Goal: Task Accomplishment & Management: Use online tool/utility

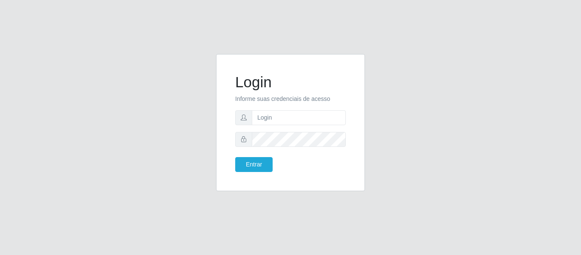
click at [282, 113] on input "text" at bounding box center [299, 117] width 94 height 15
type input "[EMAIL_ADDRESS][DOMAIN_NAME]"
click at [235, 157] on button "Entrar" at bounding box center [253, 164] width 37 height 15
click at [269, 154] on form "Login Informe suas credenciais de acesso [EMAIL_ADDRESS][DOMAIN_NAME] Entrar" at bounding box center [290, 122] width 111 height 99
click at [267, 157] on button "Entrar" at bounding box center [253, 164] width 37 height 15
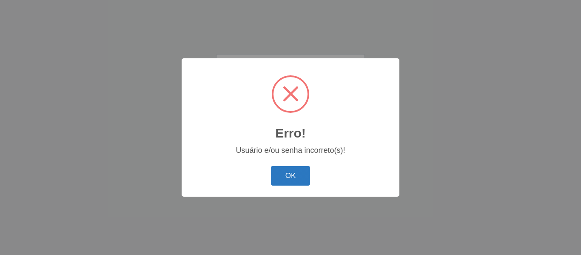
click at [299, 174] on button "OK" at bounding box center [291, 176] width 40 height 20
click at [292, 171] on button "OK" at bounding box center [291, 176] width 40 height 20
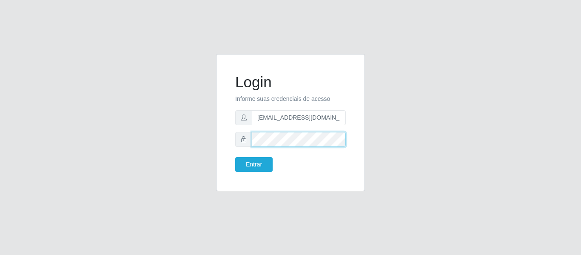
click at [235, 157] on button "Entrar" at bounding box center [253, 164] width 37 height 15
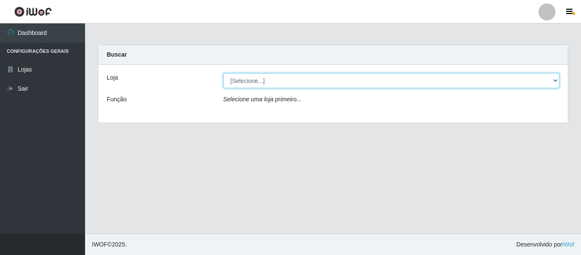
click at [239, 86] on select "[Selecione...] BomQueSó Agreste - Loja 2" at bounding box center [391, 80] width 336 height 15
select select "214"
click at [223, 73] on select "[Selecione...] BomQueSó Agreste - Loja 2" at bounding box center [391, 80] width 336 height 15
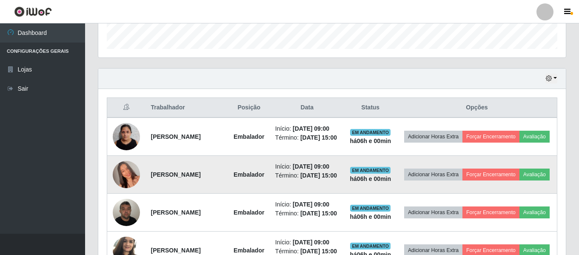
scroll to position [340, 0]
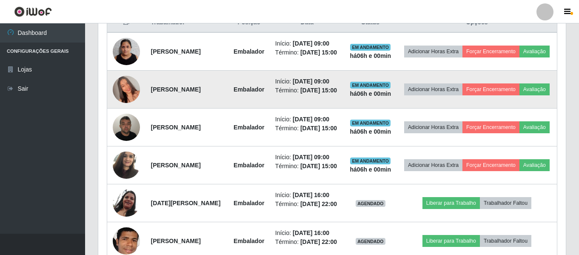
click at [123, 92] on img at bounding box center [126, 89] width 27 height 48
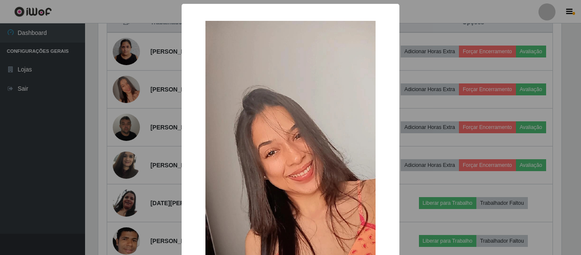
click at [134, 89] on div "× OK Cancel" at bounding box center [290, 127] width 581 height 255
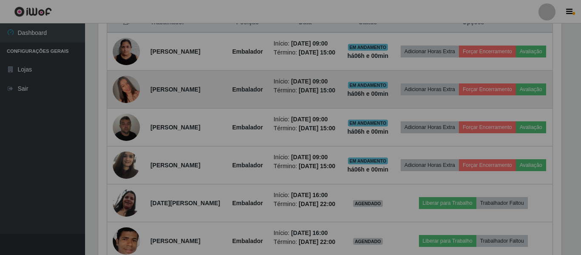
scroll to position [177, 467]
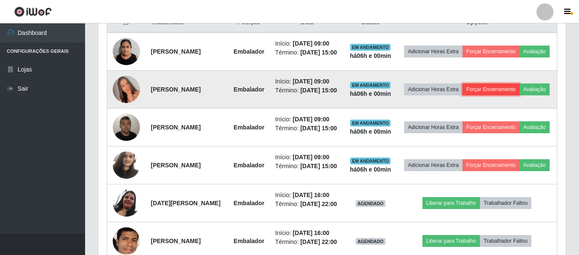
click at [516, 95] on button "Forçar Encerramento" at bounding box center [490, 89] width 57 height 12
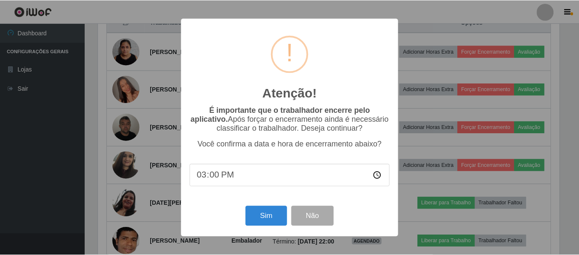
scroll to position [177, 463]
click at [255, 235] on div "Atenção! × É importante que o trabalhador encerre pelo aplicativo. Após forçar …" at bounding box center [291, 127] width 218 height 218
click at [257, 226] on button "Sim" at bounding box center [266, 216] width 41 height 20
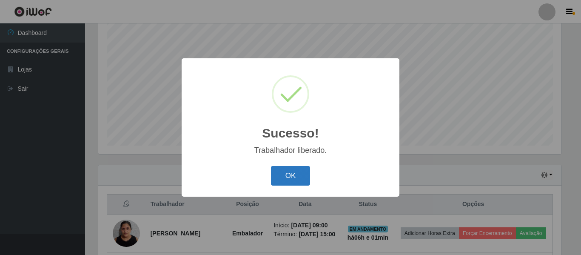
click at [282, 177] on button "OK" at bounding box center [291, 176] width 40 height 20
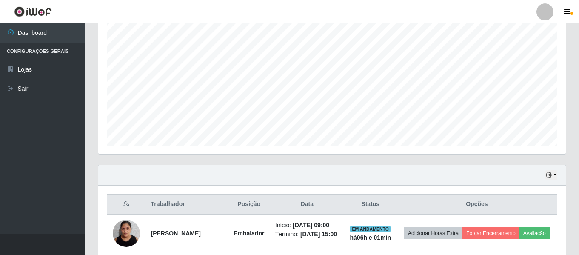
scroll to position [329, 0]
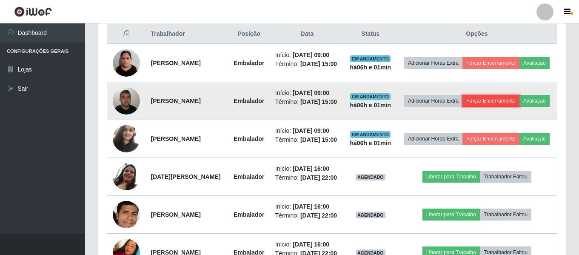
click at [504, 100] on button "Forçar Encerramento" at bounding box center [490, 101] width 57 height 12
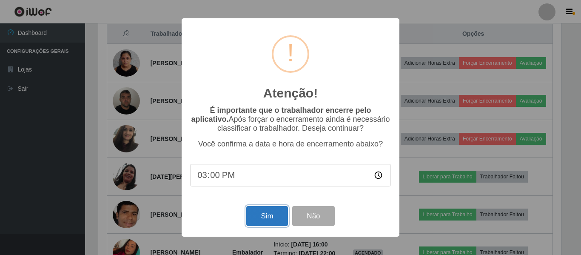
click at [265, 216] on button "Sim" at bounding box center [266, 216] width 41 height 20
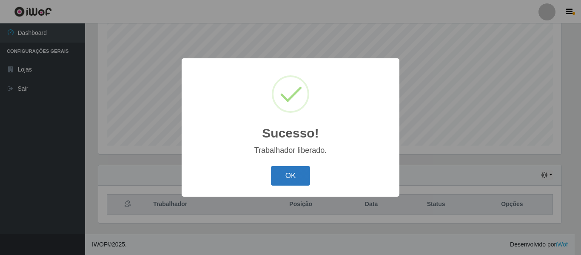
click at [297, 165] on div "OK Cancel" at bounding box center [290, 175] width 201 height 24
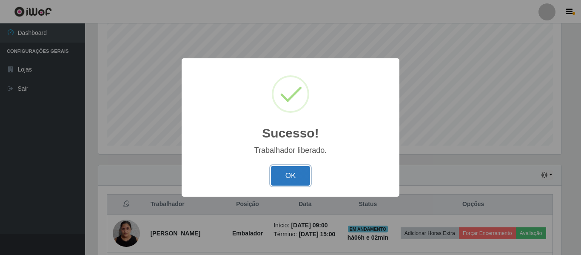
click at [279, 182] on button "OK" at bounding box center [291, 176] width 40 height 20
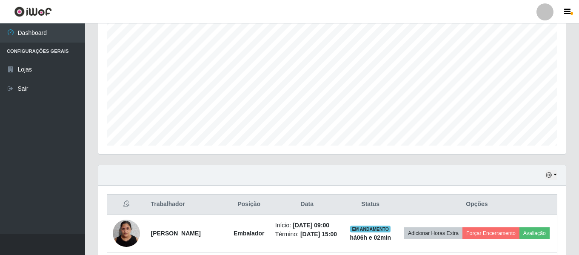
scroll to position [177, 467]
